Goal: Find specific page/section: Find specific page/section

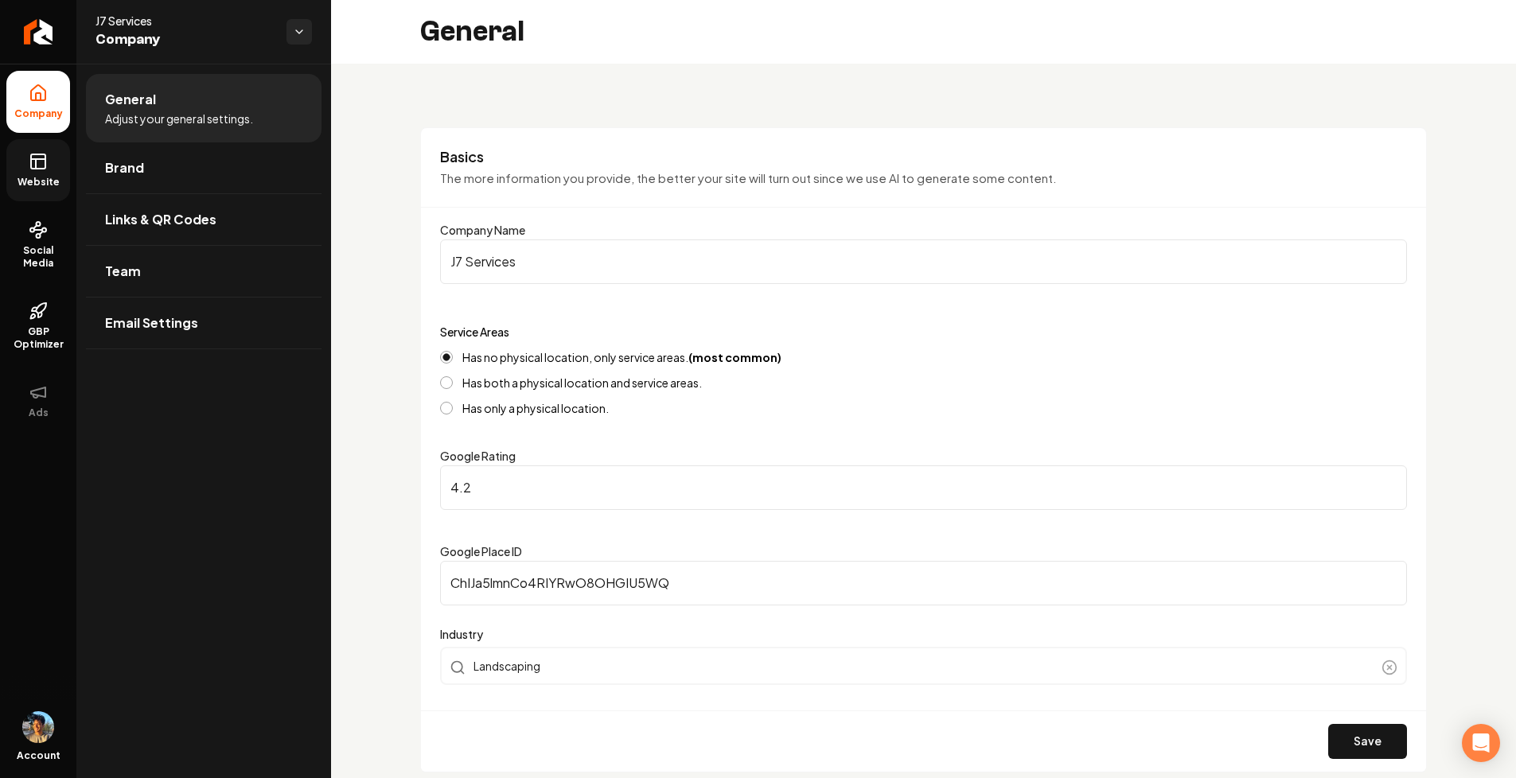
click at [50, 185] on span "Website" at bounding box center [38, 182] width 55 height 13
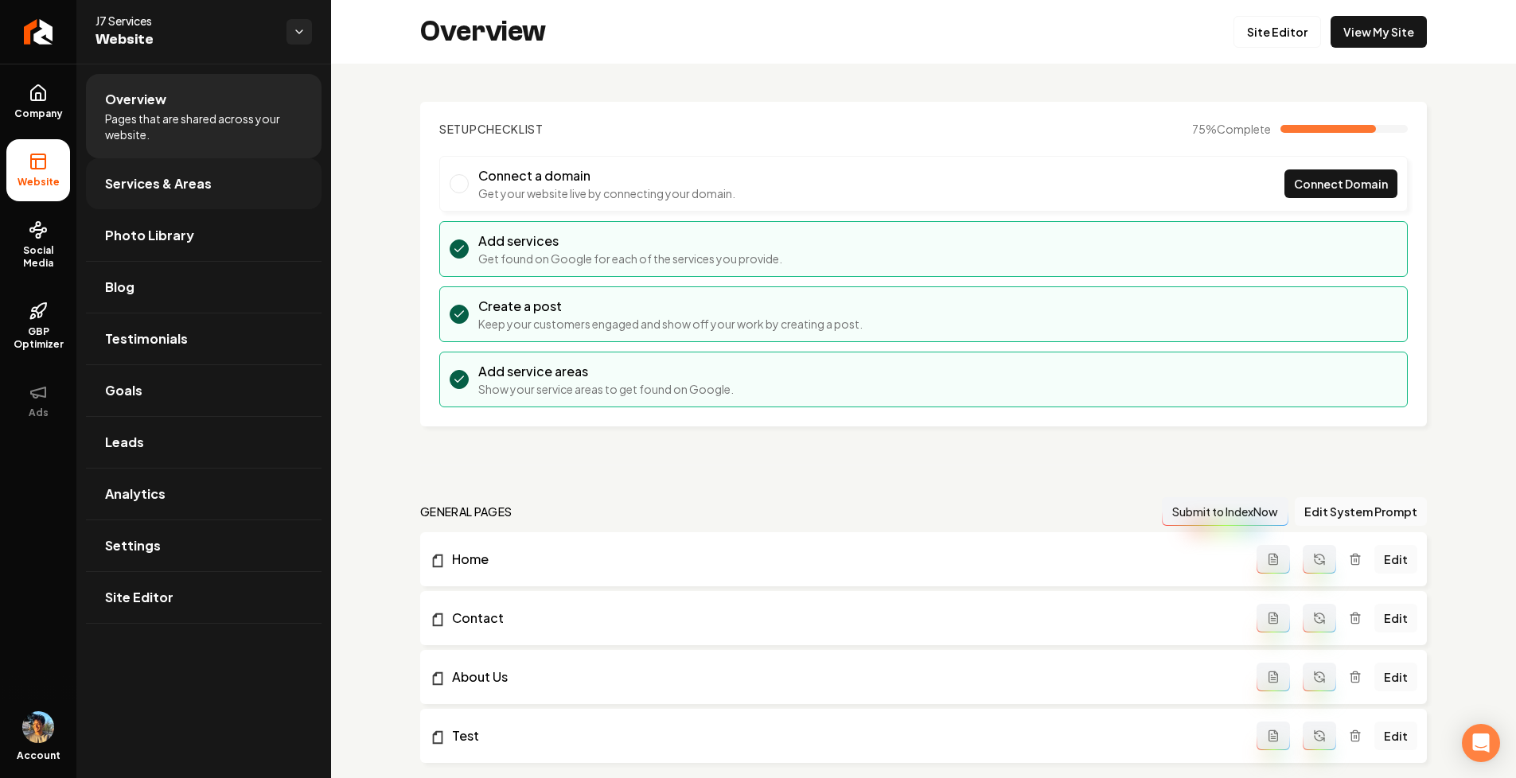
click at [201, 190] on span "Services & Areas" at bounding box center [158, 183] width 107 height 19
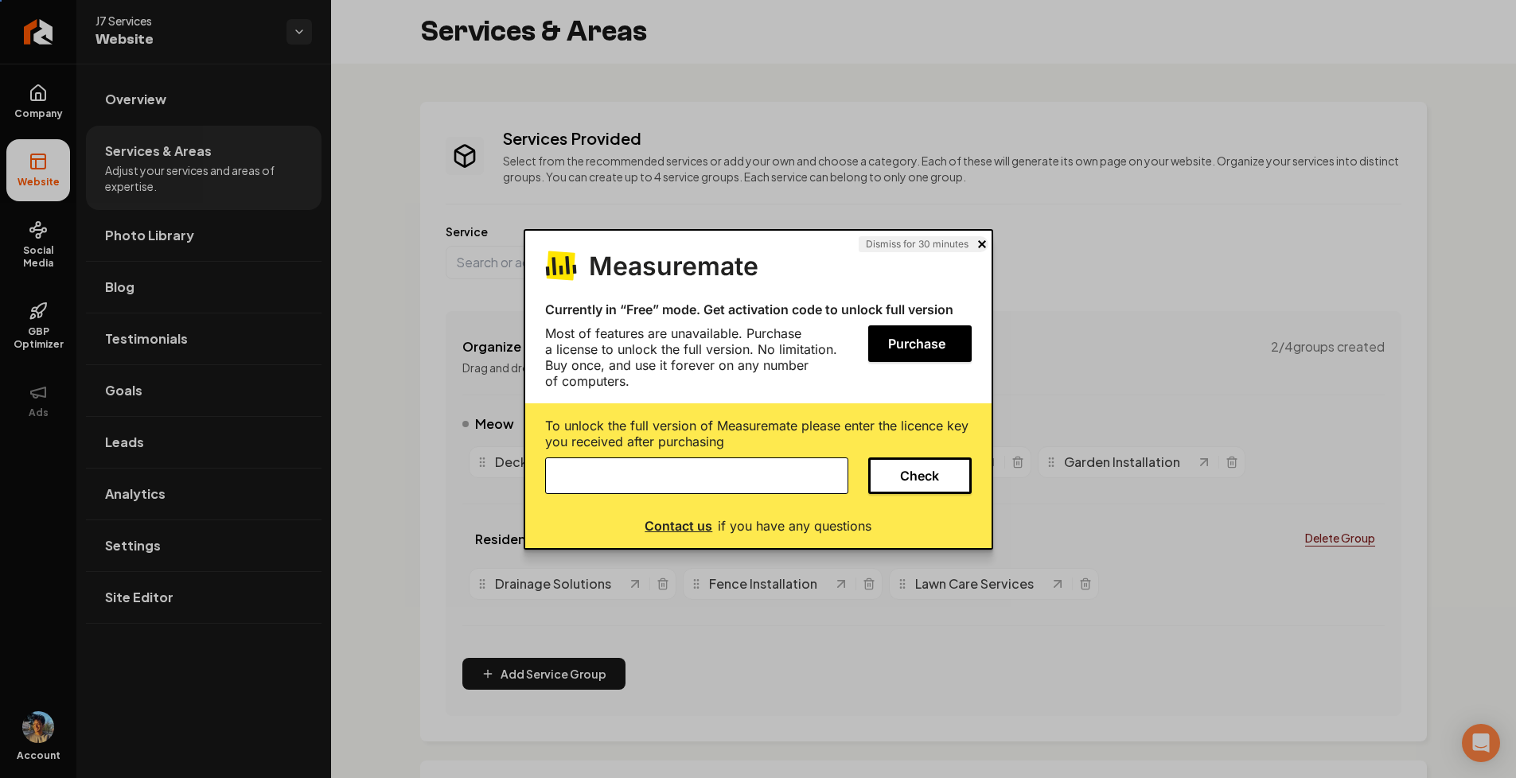
click at [983, 246] on button at bounding box center [982, 244] width 8 height 16
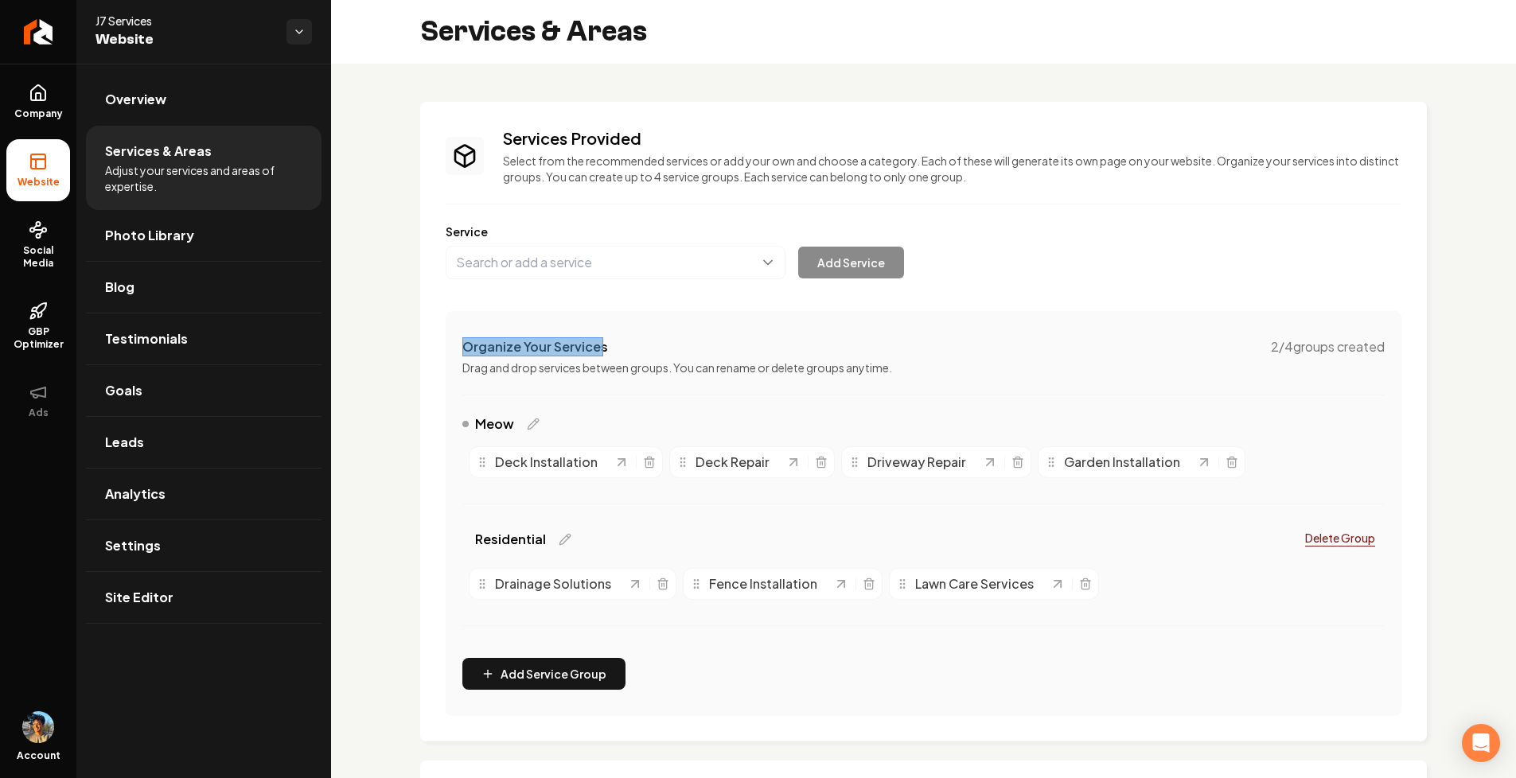
click at [479, 348] on div at bounding box center [532, 346] width 141 height 19
click at [470, 682] on div at bounding box center [541, 674] width 158 height 32
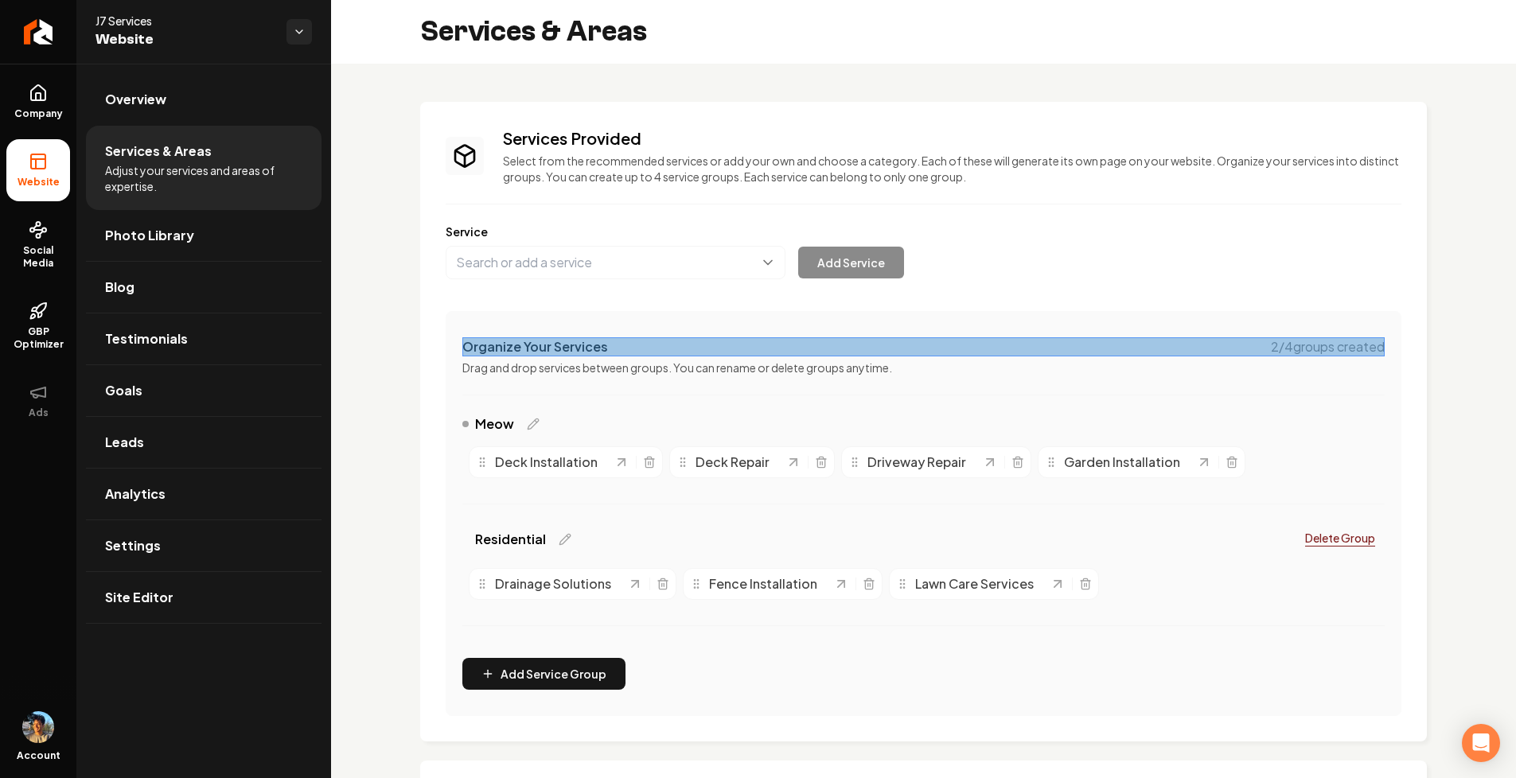
click at [620, 345] on div at bounding box center [923, 346] width 922 height 19
